Goal: Find contact information: Find contact information

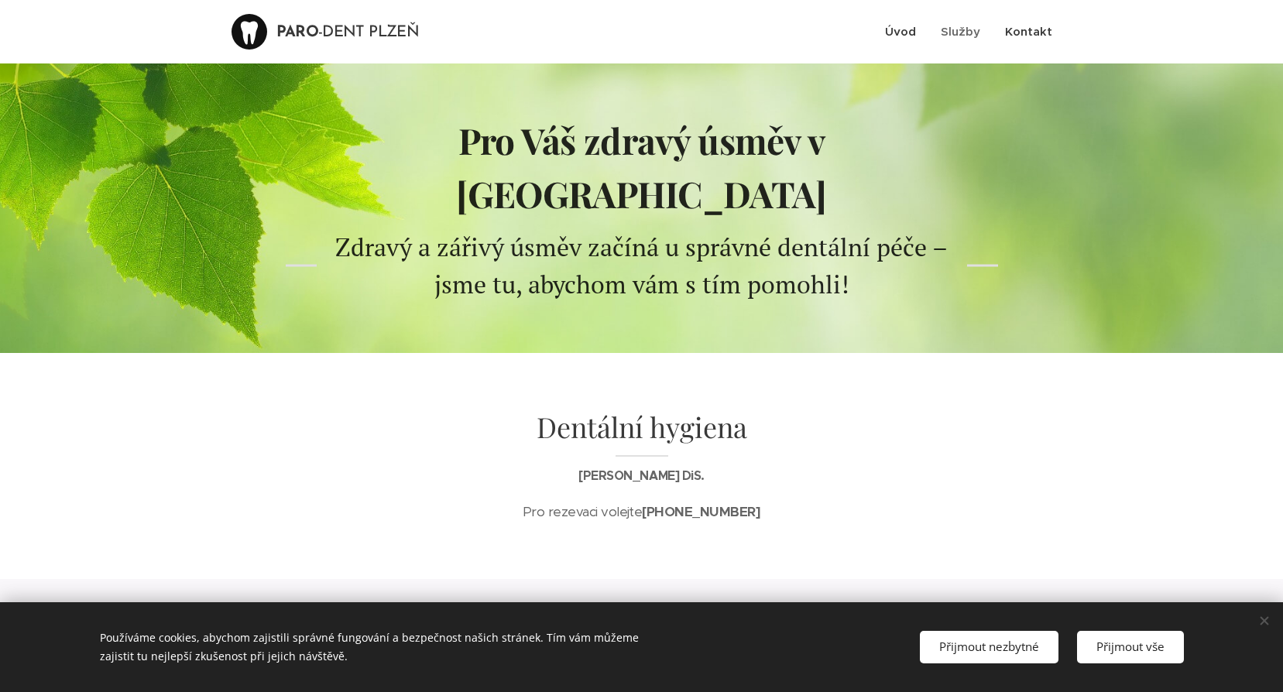
click at [1035, 22] on link "Kontakt" at bounding box center [1023, 31] width 60 height 39
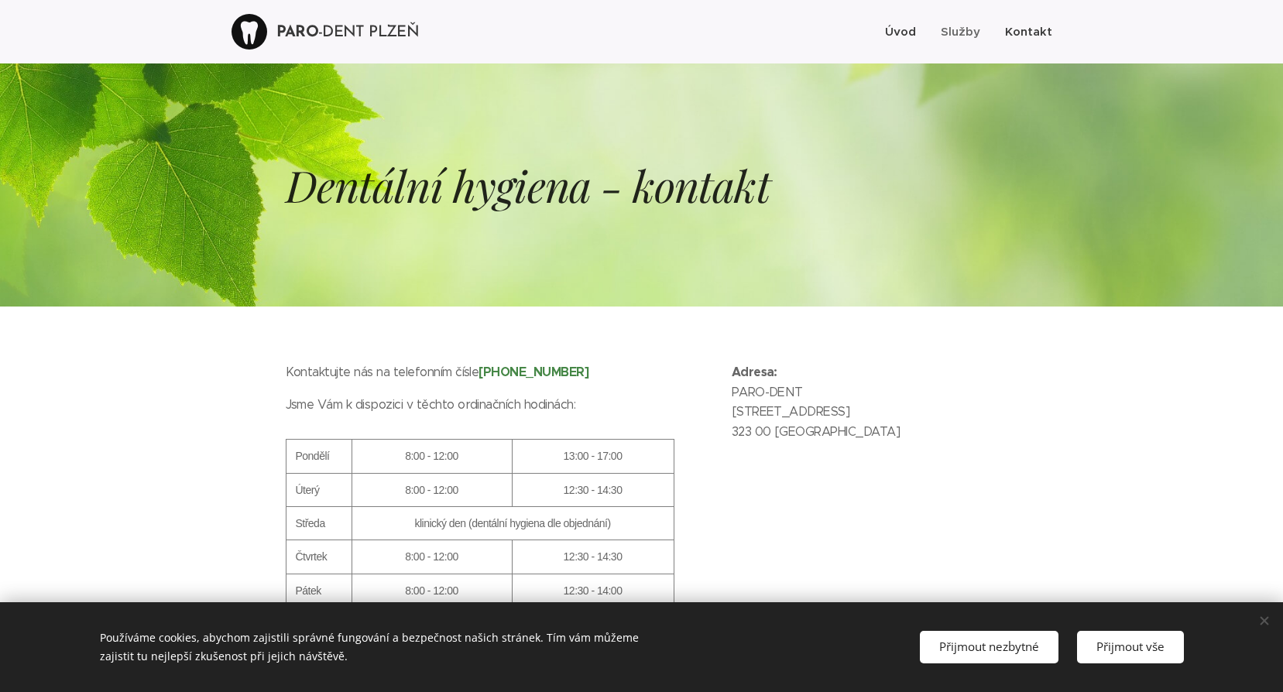
click at [903, 30] on span "Úvod" at bounding box center [900, 31] width 31 height 15
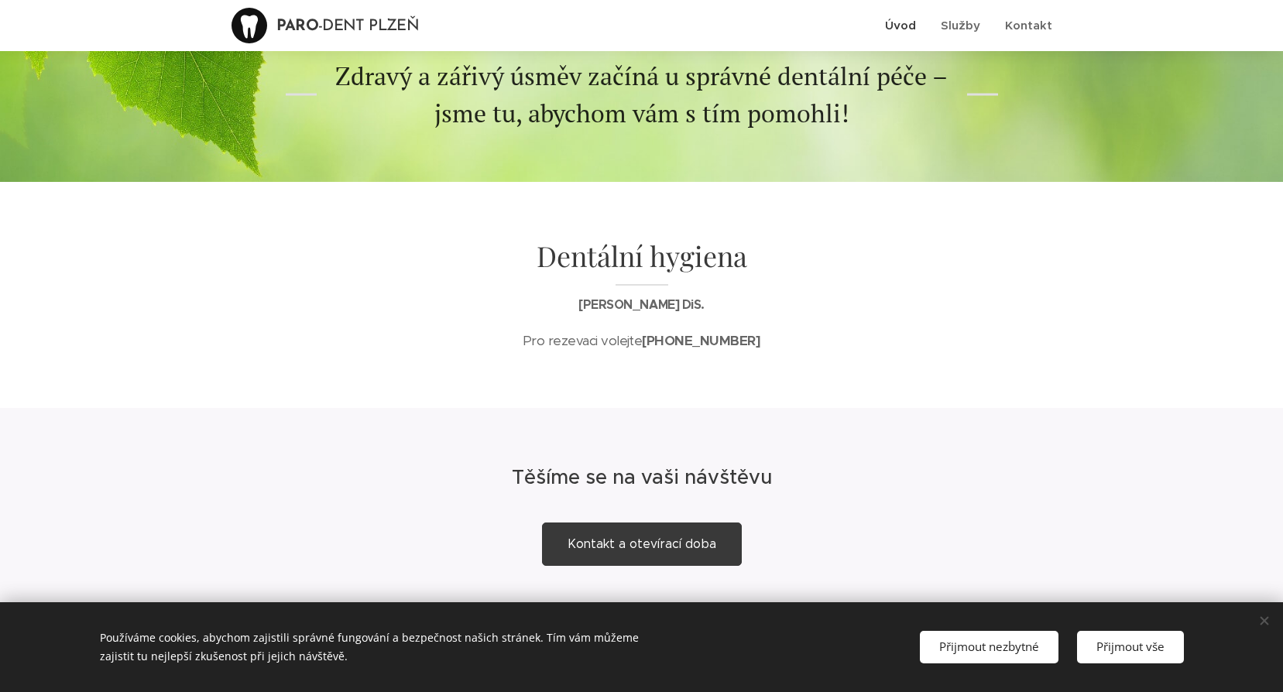
scroll to position [193, 0]
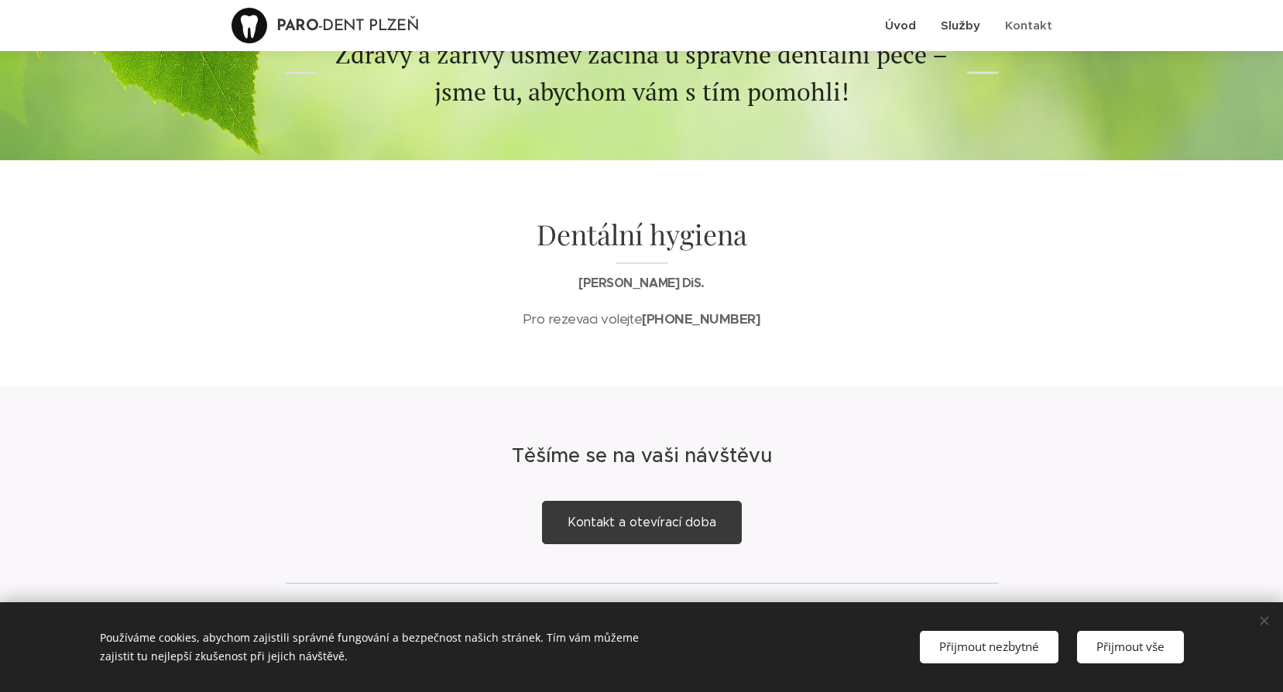
click at [955, 24] on span "Služby" at bounding box center [960, 25] width 39 height 15
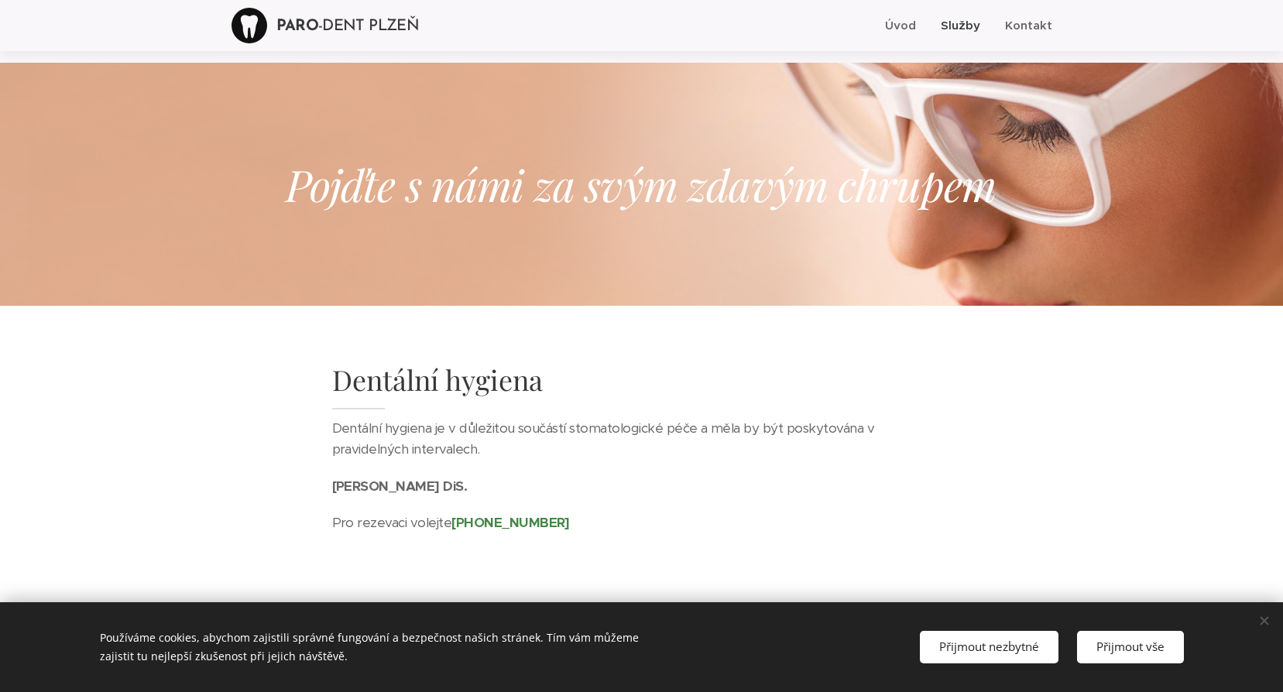
scroll to position [63, 0]
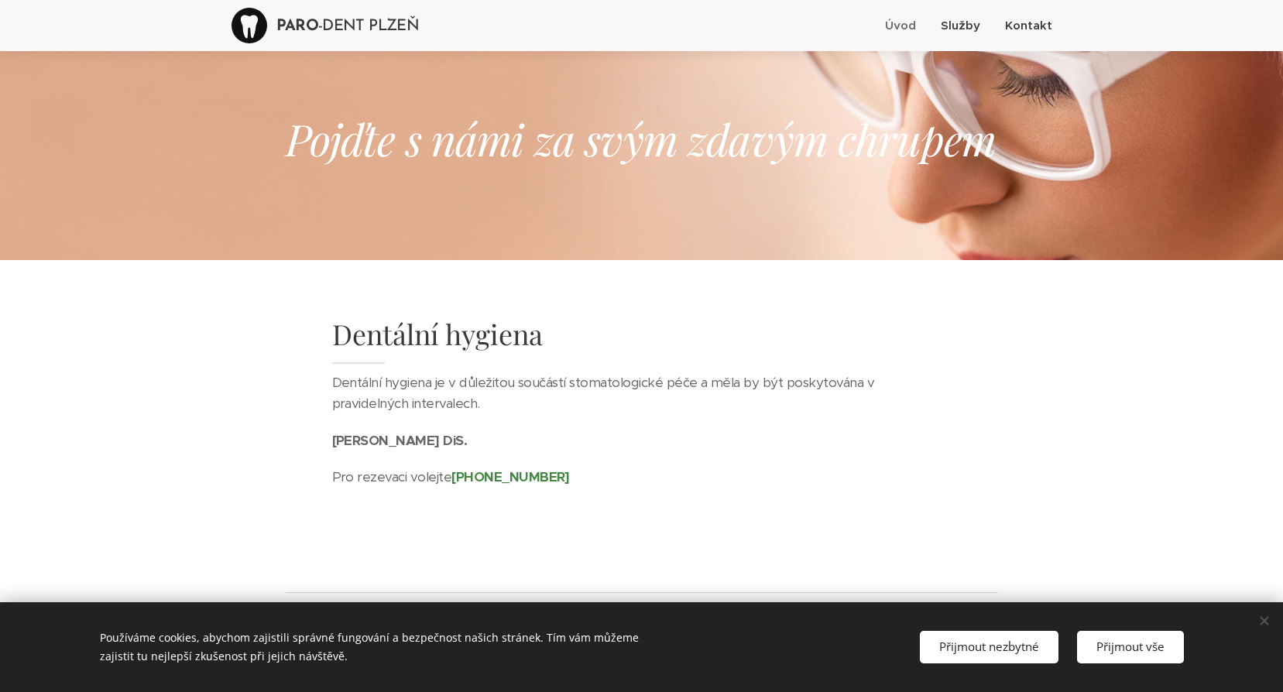
click at [1015, 19] on span "Kontakt" at bounding box center [1028, 25] width 47 height 15
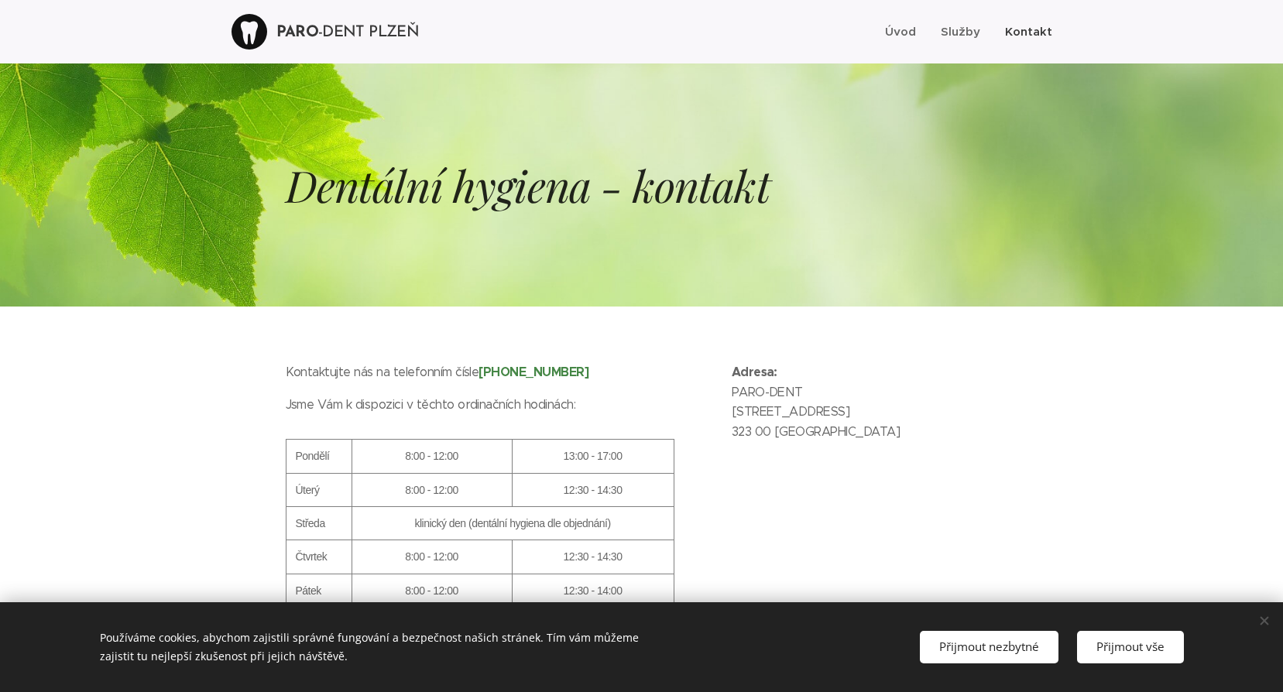
click at [267, 26] on div at bounding box center [250, 32] width 36 height 36
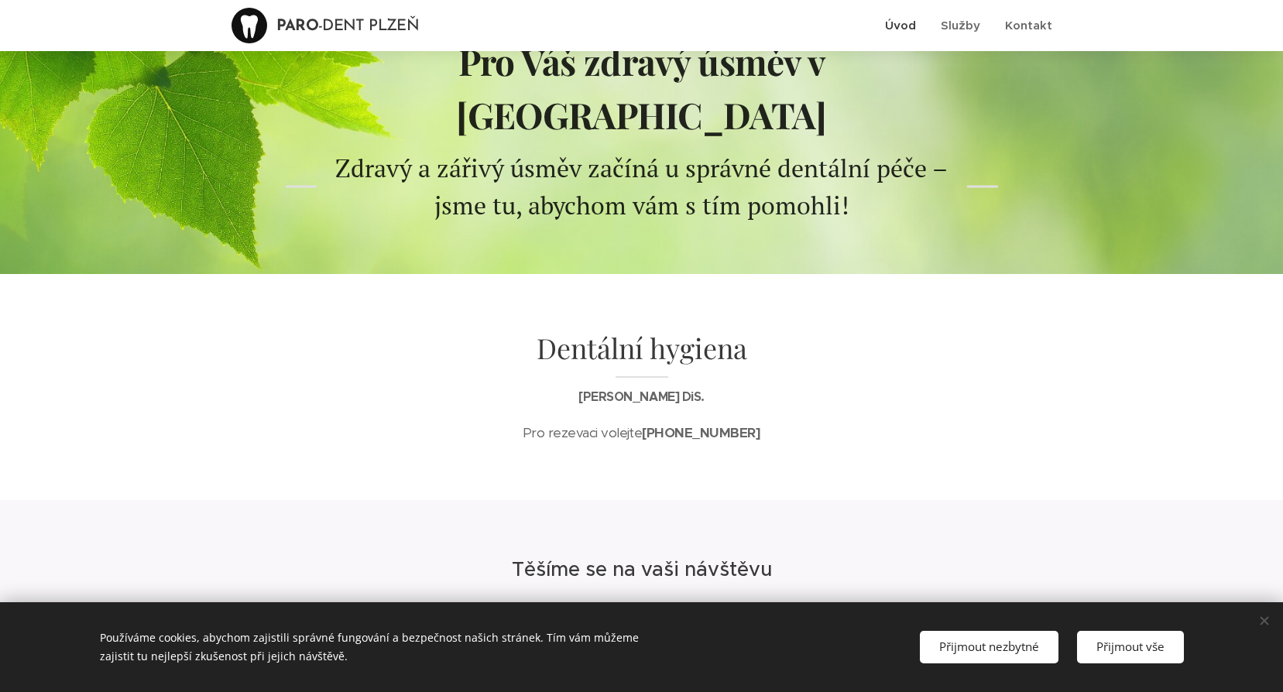
scroll to position [193, 0]
